Goal: Task Accomplishment & Management: Use online tool/utility

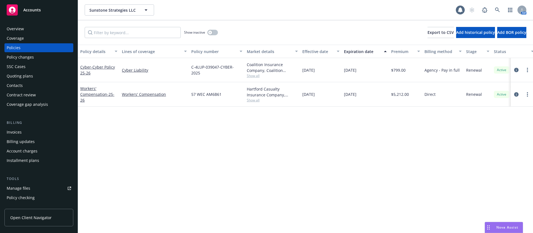
click at [38, 80] on div "Quoting plans" at bounding box center [39, 76] width 64 height 9
